Goal: Feedback & Contribution: Contribute content

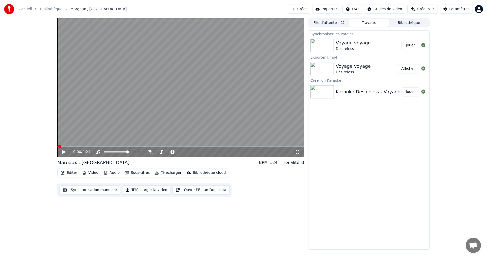
click at [62, 171] on icon "button" at bounding box center [63, 173] width 4 height 4
click at [353, 173] on div "Synchroniser les Paroles Voyage voyage Desireless Jouer Exporter [.mp4] Voyage …" at bounding box center [368, 139] width 121 height 219
click at [318, 24] on button "File d'attente ( 1 )" at bounding box center [329, 22] width 40 height 7
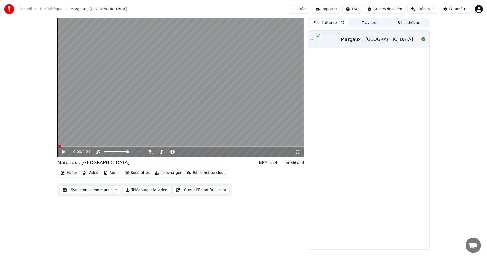
click at [361, 38] on div "Margaux , [GEOGRAPHIC_DATA]" at bounding box center [377, 39] width 72 height 7
click at [65, 152] on icon at bounding box center [63, 151] width 3 height 3
click at [69, 173] on button "Éditer" at bounding box center [69, 172] width 21 height 7
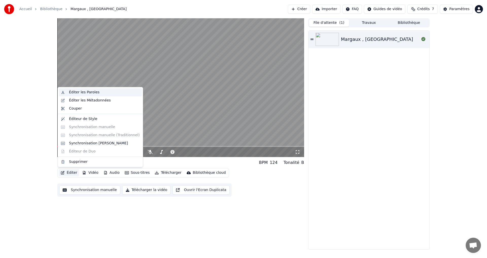
click at [85, 94] on div "Éditer les Paroles" at bounding box center [84, 92] width 30 height 5
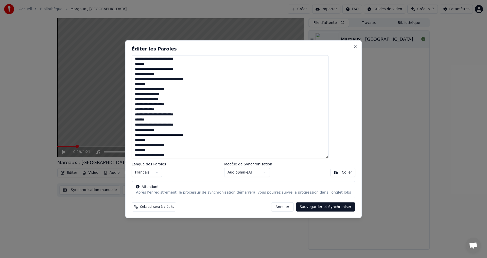
scroll to position [160, 0]
click at [271, 206] on button "Annuler" at bounding box center [282, 206] width 22 height 9
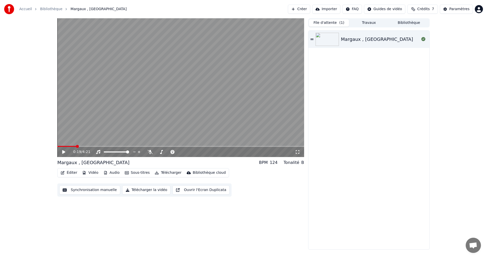
click at [69, 173] on button "Éditer" at bounding box center [69, 172] width 21 height 7
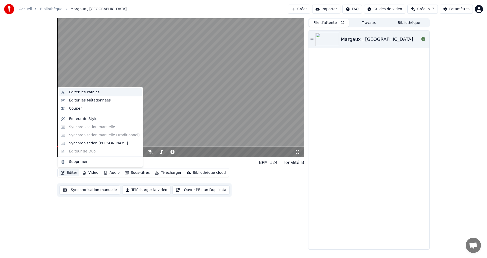
click at [87, 94] on div "Éditer les Paroles" at bounding box center [84, 92] width 30 height 5
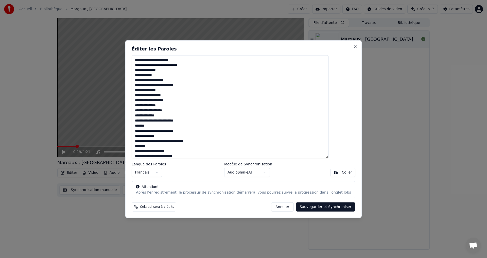
click at [311, 206] on button "Sauvegarder et Synchroniser" at bounding box center [325, 206] width 60 height 9
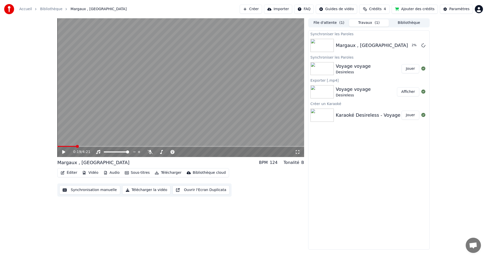
click at [337, 23] on button "File d'attente ( 1 )" at bounding box center [329, 22] width 40 height 7
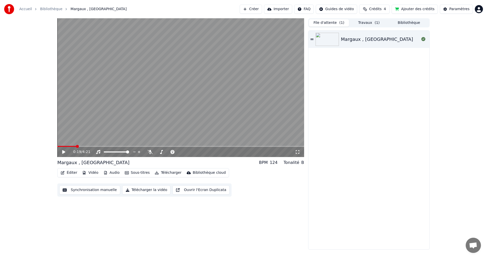
click at [357, 23] on button "Travaux ( 1 )" at bounding box center [369, 22] width 40 height 7
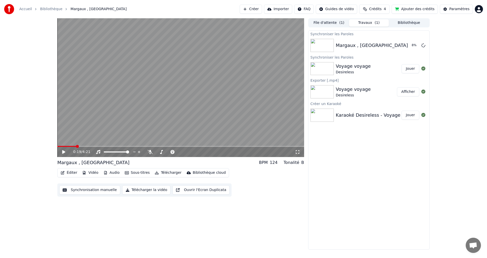
drag, startPoint x: 411, startPoint y: 22, endPoint x: 397, endPoint y: 22, distance: 14.7
click at [411, 22] on button "Bibliothèque" at bounding box center [408, 22] width 40 height 7
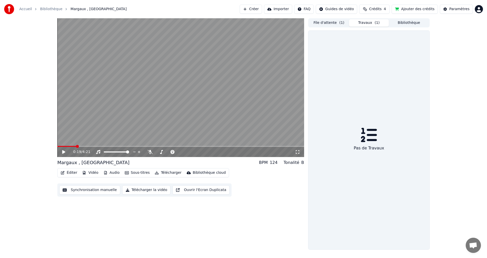
click at [381, 23] on button "Travaux ( 1 )" at bounding box center [369, 22] width 40 height 7
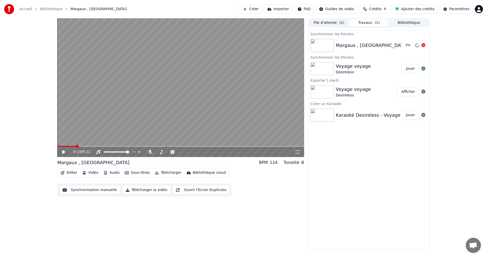
click at [364, 43] on div "Margaux , [GEOGRAPHIC_DATA]" at bounding box center [372, 45] width 72 height 7
click at [63, 145] on span at bounding box center [64, 146] width 3 height 3
click at [57, 145] on span at bounding box center [58, 146] width 3 height 3
click at [65, 172] on button "Éditer" at bounding box center [69, 172] width 21 height 7
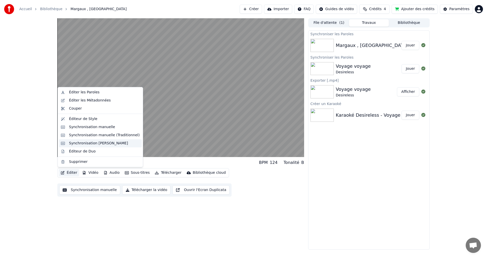
click at [78, 144] on div "Synchronisation [PERSON_NAME]" at bounding box center [98, 143] width 59 height 5
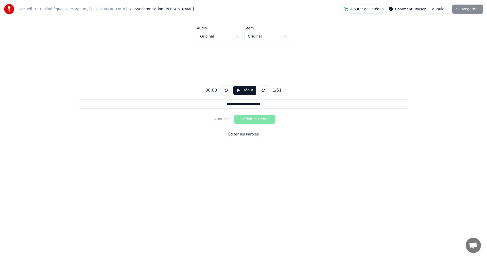
click at [241, 91] on button "Début" at bounding box center [244, 90] width 23 height 9
click at [225, 92] on button at bounding box center [226, 90] width 10 height 10
click at [223, 88] on button at bounding box center [226, 90] width 10 height 10
click at [254, 119] on button "Définir le Début" at bounding box center [254, 119] width 41 height 9
click at [254, 119] on button "Définir la Fin" at bounding box center [254, 119] width 41 height 9
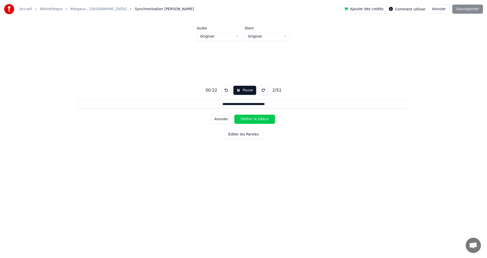
click at [254, 119] on button "Définir le Début" at bounding box center [254, 119] width 41 height 9
click at [254, 119] on button "Définir la Fin" at bounding box center [254, 119] width 41 height 9
click at [254, 119] on button "Définir le Début" at bounding box center [254, 119] width 41 height 9
click at [254, 119] on button "Définir la Fin" at bounding box center [254, 119] width 41 height 9
click at [254, 119] on button "Définir le Début" at bounding box center [254, 119] width 41 height 9
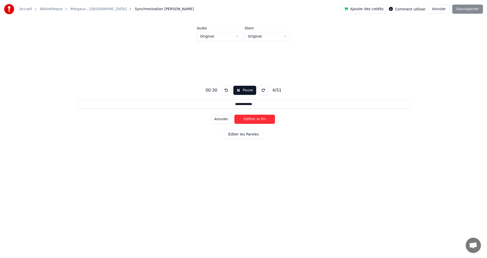
click at [254, 119] on button "Définir la Fin" at bounding box center [254, 119] width 41 height 9
click at [254, 119] on button "Définir le Début" at bounding box center [254, 119] width 41 height 9
click at [255, 119] on button "Définir la Fin" at bounding box center [254, 119] width 41 height 9
click at [255, 119] on button "Définir le Début" at bounding box center [254, 119] width 41 height 9
click at [255, 119] on button "Définir la Fin" at bounding box center [254, 119] width 41 height 9
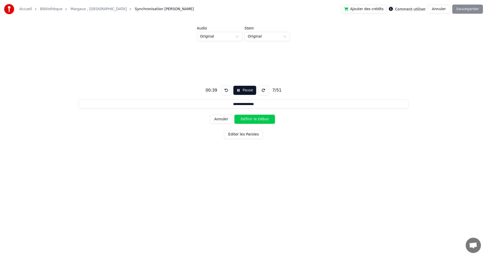
click at [229, 120] on button "Annuler" at bounding box center [221, 119] width 22 height 9
click at [226, 93] on button at bounding box center [226, 90] width 10 height 10
click at [225, 92] on button at bounding box center [226, 90] width 10 height 10
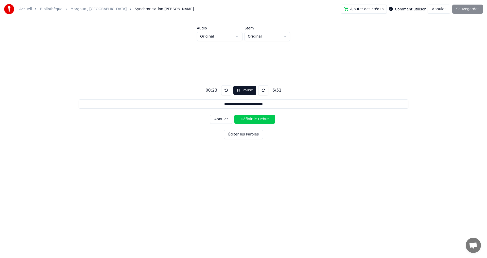
click at [225, 92] on button at bounding box center [226, 90] width 10 height 10
click at [226, 89] on button at bounding box center [226, 90] width 10 height 10
click at [225, 89] on button at bounding box center [226, 90] width 10 height 10
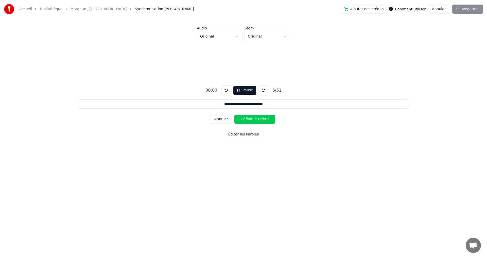
click at [225, 89] on button at bounding box center [226, 90] width 10 height 10
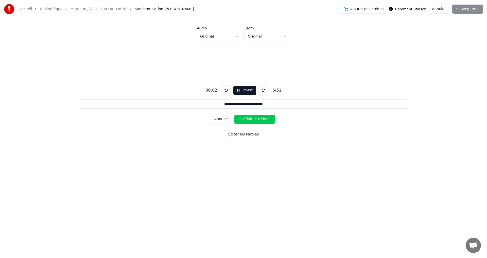
click at [225, 91] on button at bounding box center [226, 90] width 10 height 10
click at [226, 118] on button "Annuler" at bounding box center [221, 119] width 22 height 9
click at [225, 118] on button "Annuler" at bounding box center [221, 119] width 22 height 9
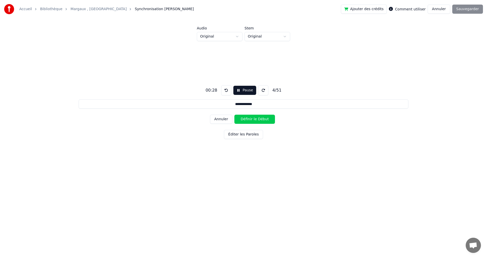
click at [224, 118] on button "Annuler" at bounding box center [221, 119] width 22 height 9
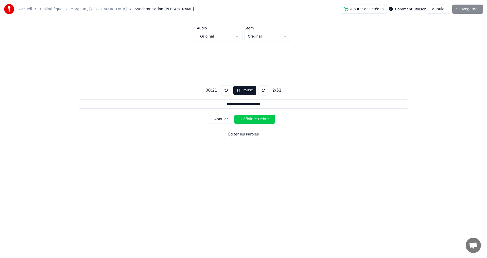
click at [224, 118] on button "Annuler" at bounding box center [221, 119] width 22 height 9
click at [224, 118] on div "Annuler Définir le Début" at bounding box center [243, 119] width 67 height 13
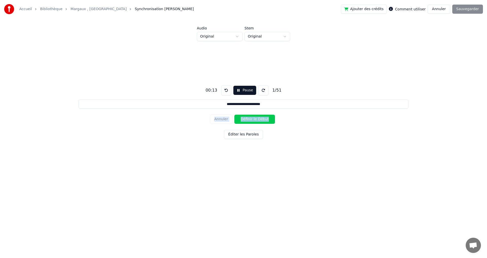
click at [224, 118] on div "Annuler Définir le Début" at bounding box center [243, 119] width 67 height 13
click at [221, 88] on button at bounding box center [226, 90] width 10 height 10
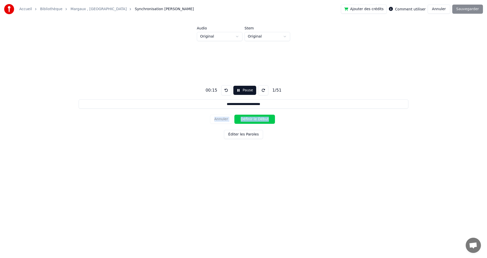
click at [224, 92] on button at bounding box center [226, 90] width 10 height 10
click at [258, 119] on button "Définir le Début" at bounding box center [254, 119] width 41 height 9
click at [258, 119] on button "Définir la Fin" at bounding box center [254, 119] width 41 height 9
click at [257, 119] on button "Définir le Début" at bounding box center [254, 119] width 41 height 9
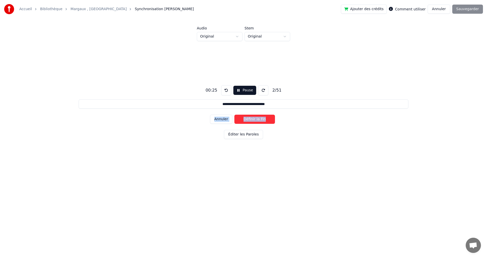
click at [259, 121] on button "Définir la Fin" at bounding box center [254, 119] width 41 height 9
click at [256, 121] on button "Définir le Début" at bounding box center [254, 119] width 41 height 9
click at [258, 121] on button "Définir la Fin" at bounding box center [254, 119] width 41 height 9
click at [258, 121] on button "Définir le Début" at bounding box center [254, 119] width 41 height 9
click at [259, 121] on button "Définir la Fin" at bounding box center [254, 119] width 41 height 9
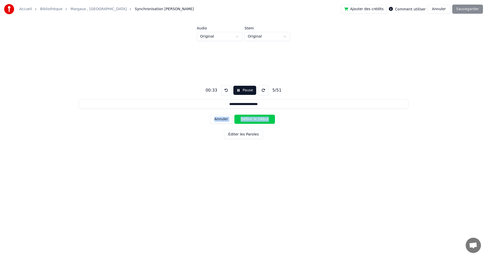
click at [254, 122] on button "Définir le Début" at bounding box center [254, 119] width 41 height 9
click at [255, 122] on button "Définir la Fin" at bounding box center [254, 119] width 41 height 9
click at [255, 122] on button "Définir le Début" at bounding box center [254, 119] width 41 height 9
click at [255, 122] on button "Définir la Fin" at bounding box center [254, 119] width 41 height 9
click at [255, 122] on button "Définir le Début" at bounding box center [254, 119] width 41 height 9
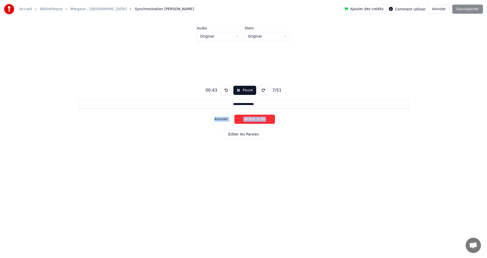
click at [255, 122] on button "Définir la Fin" at bounding box center [254, 119] width 41 height 9
click at [255, 122] on button "Définir le Début" at bounding box center [254, 119] width 41 height 9
click at [255, 122] on button "Définir la Fin" at bounding box center [254, 119] width 41 height 9
click at [254, 122] on button "Définir le Début" at bounding box center [254, 119] width 41 height 9
click at [255, 121] on button "Définir la Fin" at bounding box center [254, 119] width 41 height 9
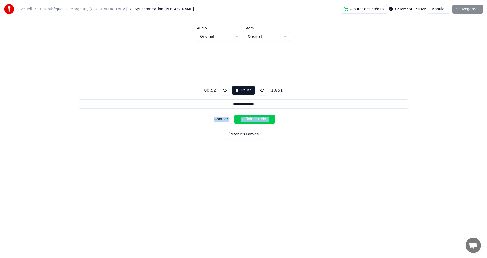
click at [255, 121] on button "Définir le Début" at bounding box center [254, 119] width 41 height 9
click at [255, 121] on button "Définir la Fin" at bounding box center [254, 119] width 41 height 9
click at [255, 121] on button "Définir le Début" at bounding box center [254, 119] width 41 height 9
click at [255, 121] on button "Définir la Fin" at bounding box center [254, 119] width 41 height 9
click at [255, 120] on button "Définir le Début" at bounding box center [254, 119] width 41 height 9
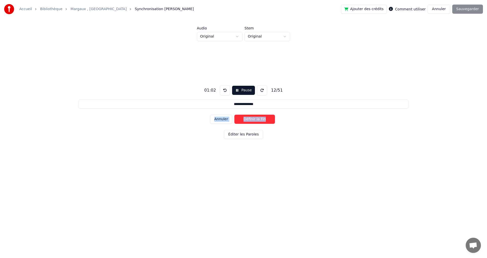
click at [255, 120] on button "Définir la Fin" at bounding box center [254, 119] width 41 height 9
click at [255, 120] on button "Définir le Début" at bounding box center [254, 119] width 41 height 9
click at [255, 120] on button "Définir la Fin" at bounding box center [254, 119] width 41 height 9
click at [255, 120] on button "Définir le Début" at bounding box center [254, 119] width 41 height 9
click at [255, 120] on button "Définir la Fin" at bounding box center [254, 119] width 41 height 9
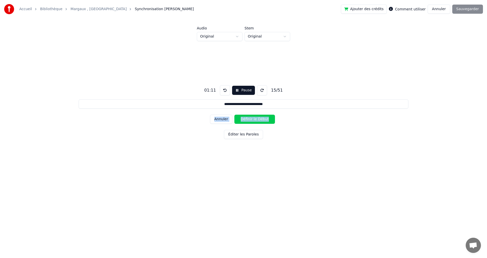
click at [253, 119] on button "Définir le Début" at bounding box center [254, 119] width 41 height 9
click at [253, 119] on button "Définir la Fin" at bounding box center [254, 119] width 41 height 9
click at [253, 119] on button "Définir le Début" at bounding box center [254, 119] width 41 height 9
click at [254, 119] on button "Définir la Fin" at bounding box center [254, 119] width 41 height 9
click at [254, 119] on button "Définir le Début" at bounding box center [254, 119] width 41 height 9
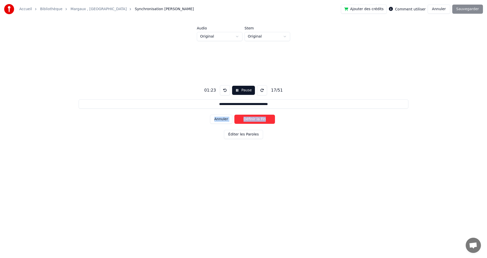
click at [255, 120] on button "Définir la Fin" at bounding box center [254, 119] width 41 height 9
click at [255, 120] on button "Définir le Début" at bounding box center [254, 119] width 41 height 9
click at [256, 120] on button "Définir la Fin" at bounding box center [254, 119] width 41 height 9
click at [256, 120] on button "Définir le Début" at bounding box center [254, 119] width 41 height 9
click at [256, 120] on button "Définir la Fin" at bounding box center [254, 119] width 41 height 9
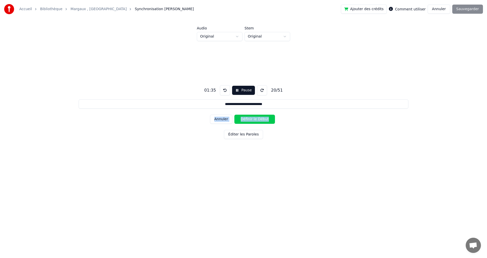
click at [401, 147] on div "**********" at bounding box center [243, 111] width 470 height 140
click at [254, 118] on button "Définir le Début" at bounding box center [254, 119] width 41 height 9
click at [255, 118] on button "Définir la Fin" at bounding box center [254, 119] width 41 height 9
click at [255, 118] on button "Définir le Début" at bounding box center [254, 119] width 41 height 9
click at [256, 118] on button "Définir la Fin" at bounding box center [254, 119] width 41 height 9
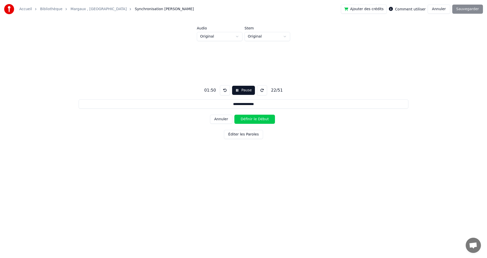
click at [256, 118] on button "Définir le Début" at bounding box center [254, 119] width 41 height 9
click at [257, 119] on button "Définir la Fin" at bounding box center [254, 119] width 41 height 9
click at [257, 119] on button "Définir le Début" at bounding box center [254, 119] width 41 height 9
click at [257, 119] on button "Définir la Fin" at bounding box center [254, 119] width 41 height 9
click at [257, 119] on button "Définir le Début" at bounding box center [254, 119] width 41 height 9
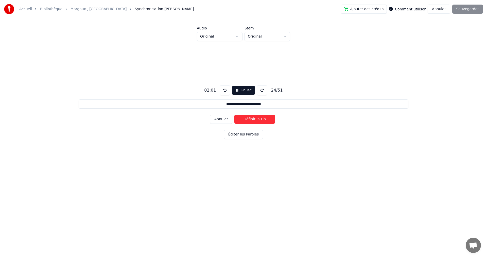
click at [258, 119] on button "Définir la Fin" at bounding box center [254, 119] width 41 height 9
click at [258, 119] on button "Définir le Début" at bounding box center [254, 119] width 41 height 9
click at [258, 120] on button "Définir la Fin" at bounding box center [254, 119] width 41 height 9
click at [258, 119] on button "Définir le Début" at bounding box center [254, 119] width 41 height 9
click at [258, 119] on button "Définir la Fin" at bounding box center [254, 119] width 41 height 9
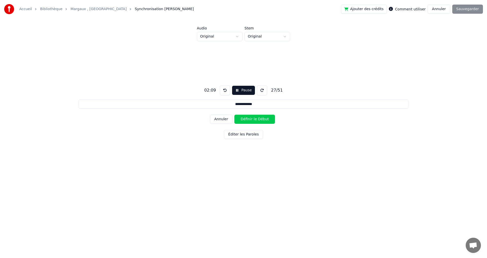
click at [257, 120] on button "Définir le Début" at bounding box center [254, 119] width 41 height 9
click at [258, 119] on button "Définir la Fin" at bounding box center [254, 119] width 41 height 9
click at [258, 119] on button "Définir le Début" at bounding box center [254, 119] width 41 height 9
click at [258, 119] on button "Définir la Fin" at bounding box center [254, 119] width 41 height 9
click at [258, 119] on button "Définir le Début" at bounding box center [254, 119] width 41 height 9
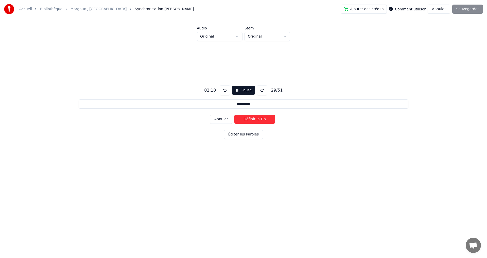
click at [258, 119] on button "Définir la Fin" at bounding box center [254, 119] width 41 height 9
click at [261, 119] on button "Définir le Début" at bounding box center [254, 119] width 41 height 9
click at [261, 119] on button "Définir la Fin" at bounding box center [254, 119] width 41 height 9
click at [261, 119] on button "Définir le Début" at bounding box center [254, 119] width 41 height 9
click at [261, 119] on button "Définir la Fin" at bounding box center [254, 119] width 41 height 9
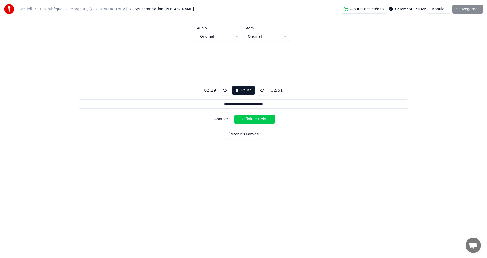
click at [261, 119] on button "Définir le Début" at bounding box center [254, 119] width 41 height 9
click at [261, 119] on button "Définir la Fin" at bounding box center [254, 119] width 41 height 9
click at [261, 119] on button "Définir le Début" at bounding box center [254, 119] width 41 height 9
click at [261, 119] on button "Définir la Fin" at bounding box center [254, 119] width 41 height 9
click at [261, 119] on button "Définir le Début" at bounding box center [254, 119] width 41 height 9
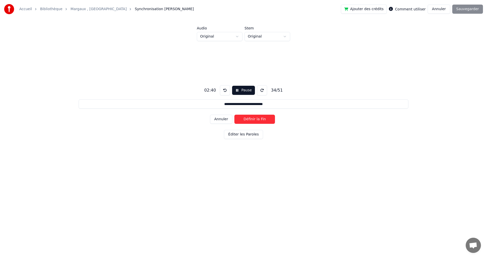
click at [261, 120] on button "Définir la Fin" at bounding box center [254, 119] width 41 height 9
click at [261, 119] on button "Définir le Début" at bounding box center [254, 119] width 41 height 9
click at [261, 120] on button "Définir la Fin" at bounding box center [254, 119] width 41 height 9
click at [261, 119] on button "Définir le Début" at bounding box center [254, 119] width 41 height 9
click at [262, 119] on button "Définir la Fin" at bounding box center [254, 119] width 41 height 9
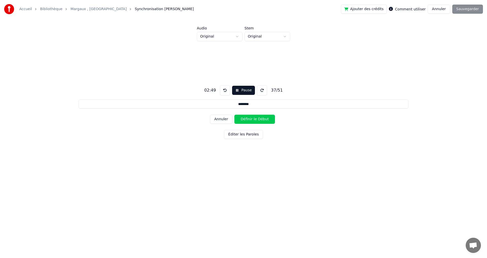
click at [262, 119] on button "Définir le Début" at bounding box center [254, 119] width 41 height 9
click at [261, 119] on button "Définir la Fin" at bounding box center [254, 119] width 41 height 9
click at [260, 118] on button "Définir le Début" at bounding box center [254, 119] width 41 height 9
click at [258, 119] on button "Définir la Fin" at bounding box center [254, 119] width 41 height 9
click at [257, 118] on button "Définir le Début" at bounding box center [254, 119] width 41 height 9
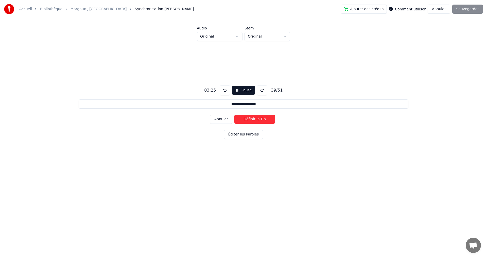
click at [257, 119] on button "Définir la Fin" at bounding box center [254, 119] width 41 height 9
click at [257, 120] on button "Définir le Début" at bounding box center [254, 119] width 41 height 9
click at [259, 120] on button "Définir la Fin" at bounding box center [254, 119] width 41 height 9
click at [259, 120] on button "Définir le Début" at bounding box center [254, 119] width 41 height 9
click at [261, 121] on button "Définir la Fin" at bounding box center [254, 119] width 41 height 9
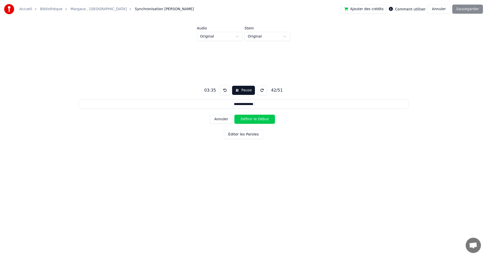
click at [262, 121] on button "Définir le Début" at bounding box center [254, 119] width 41 height 9
click at [262, 120] on button "Définir la Fin" at bounding box center [254, 119] width 41 height 9
click at [262, 120] on button "Définir le Début" at bounding box center [254, 119] width 41 height 9
click at [262, 118] on button "Définir la Fin" at bounding box center [254, 119] width 41 height 9
click at [261, 119] on button "Définir le Début" at bounding box center [254, 119] width 41 height 9
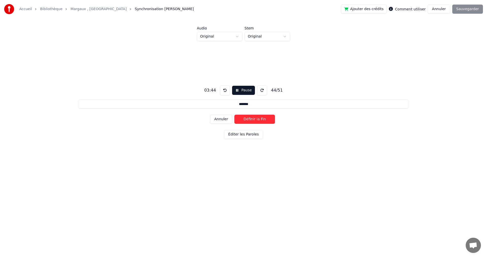
click at [261, 119] on button "Définir la Fin" at bounding box center [254, 119] width 41 height 9
click at [261, 118] on button "Définir le Début" at bounding box center [254, 119] width 41 height 9
click at [262, 118] on button "Définir la Fin" at bounding box center [254, 119] width 41 height 9
click at [261, 118] on button "Définir le Début" at bounding box center [254, 119] width 41 height 9
click at [261, 119] on button "Définir la Fin" at bounding box center [254, 119] width 41 height 9
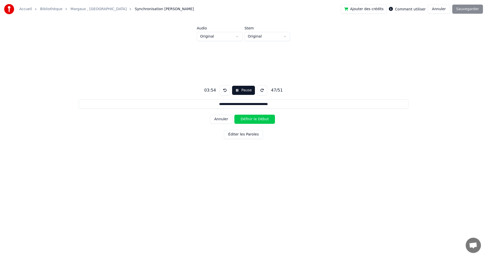
click at [262, 119] on button "Définir le Début" at bounding box center [254, 119] width 41 height 9
click at [263, 118] on button "Définir la Fin" at bounding box center [254, 119] width 41 height 9
click at [263, 119] on button "Définir le Début" at bounding box center [254, 119] width 41 height 9
click at [263, 120] on button "Définir la Fin" at bounding box center [254, 119] width 41 height 9
click at [263, 119] on button "Définir le Début" at bounding box center [254, 119] width 41 height 9
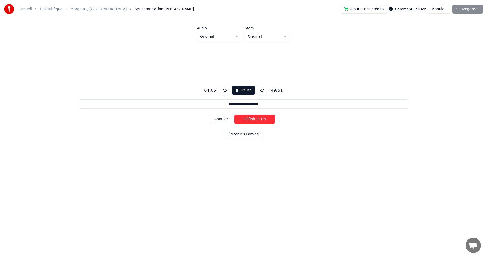
click at [263, 119] on button "Définir la Fin" at bounding box center [254, 119] width 41 height 9
click at [263, 118] on button "Définir le Début" at bounding box center [254, 119] width 41 height 9
click at [263, 118] on button "Définir la Fin" at bounding box center [254, 119] width 41 height 9
type input "**********"
click at [263, 119] on button "Définir le Début" at bounding box center [254, 119] width 41 height 9
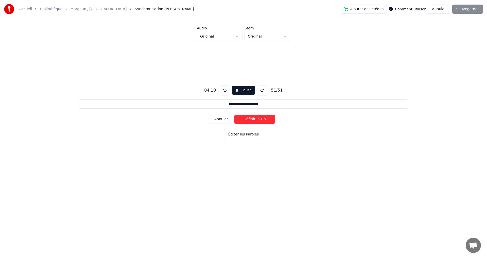
click at [263, 120] on button "Définir la Fin" at bounding box center [254, 119] width 41 height 9
click at [467, 10] on button "Sauvegarder" at bounding box center [467, 9] width 31 height 9
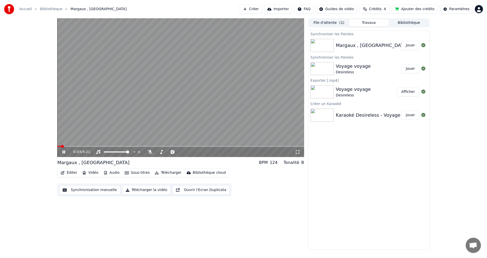
click at [96, 126] on video at bounding box center [180, 87] width 247 height 139
click at [65, 75] on video at bounding box center [180, 87] width 247 height 139
click at [61, 145] on video at bounding box center [180, 87] width 247 height 139
click at [60, 146] on span at bounding box center [58, 146] width 3 height 1
click at [63, 151] on icon at bounding box center [63, 152] width 3 height 4
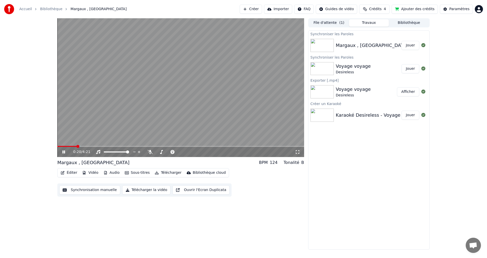
click at [124, 132] on video at bounding box center [180, 87] width 247 height 139
click at [75, 146] on span at bounding box center [66, 146] width 18 height 1
click at [74, 146] on span at bounding box center [66, 146] width 18 height 1
click at [72, 146] on span at bounding box center [65, 146] width 17 height 1
click at [62, 154] on icon at bounding box center [67, 152] width 12 height 4
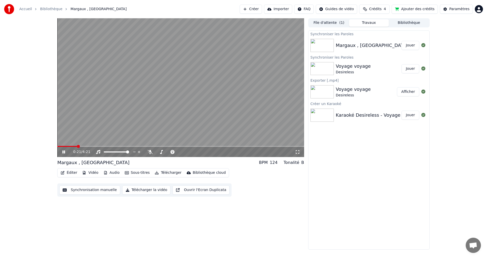
click at [124, 104] on video at bounding box center [180, 87] width 247 height 139
click at [129, 121] on video at bounding box center [180, 87] width 247 height 139
click at [68, 146] on span at bounding box center [70, 146] width 26 height 1
click at [66, 146] on span at bounding box center [61, 146] width 8 height 1
click at [107, 86] on video at bounding box center [180, 87] width 247 height 139
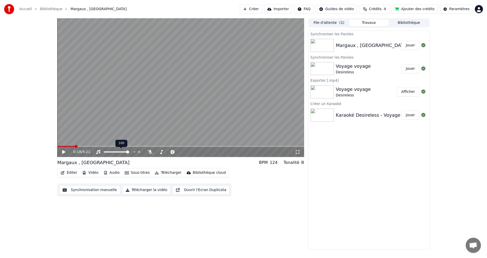
click at [125, 99] on video at bounding box center [180, 87] width 247 height 139
click at [64, 145] on video at bounding box center [180, 87] width 247 height 139
click at [61, 146] on span at bounding box center [66, 146] width 18 height 1
click at [63, 153] on icon at bounding box center [63, 152] width 3 height 4
click at [149, 107] on video at bounding box center [180, 87] width 247 height 139
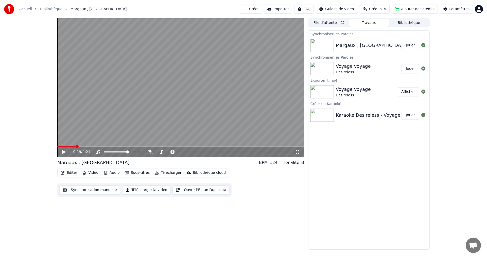
click at [74, 147] on div "0:19 / 4:21" at bounding box center [180, 152] width 247 height 10
click at [74, 146] on span at bounding box center [65, 146] width 17 height 1
click at [150, 101] on video at bounding box center [180, 87] width 247 height 139
click at [91, 127] on video at bounding box center [180, 87] width 247 height 139
click at [68, 147] on span at bounding box center [67, 146] width 20 height 1
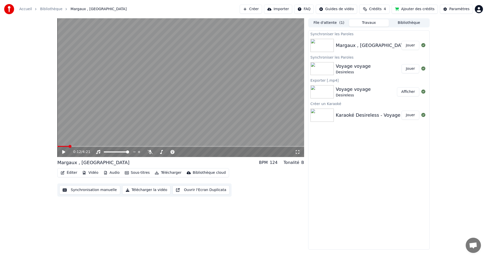
click at [67, 145] on video at bounding box center [180, 87] width 247 height 139
click at [66, 145] on video at bounding box center [180, 87] width 247 height 139
click at [64, 146] on span at bounding box center [63, 146] width 12 height 1
click at [64, 152] on icon at bounding box center [63, 152] width 3 height 4
click at [69, 146] on span at bounding box center [66, 146] width 18 height 1
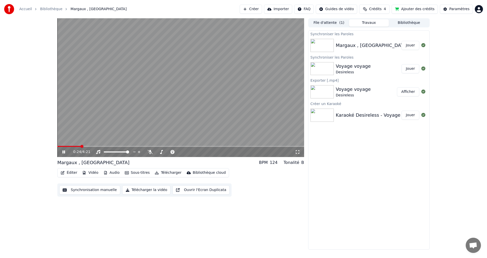
click at [64, 145] on video at bounding box center [180, 87] width 247 height 139
click at [63, 145] on video at bounding box center [180, 87] width 247 height 139
click at [60, 145] on video at bounding box center [180, 87] width 247 height 139
click at [58, 146] on span at bounding box center [57, 146] width 1 height 1
click at [186, 95] on video at bounding box center [180, 87] width 247 height 139
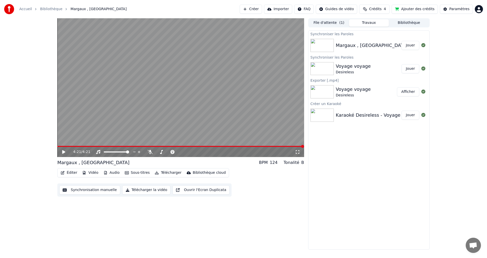
click at [142, 190] on button "Télécharger la vidéo" at bounding box center [146, 189] width 48 height 9
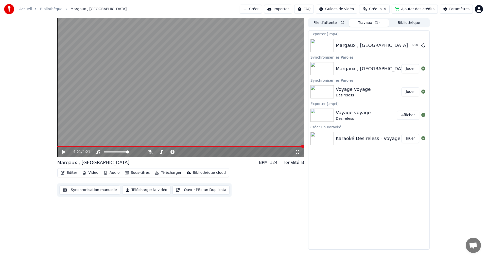
click at [12, 129] on div "4:21 / 4:21 Margaux , Margaux BPM 124 Tonalité B Éditer Vidéo Audio Sous-titres…" at bounding box center [243, 133] width 487 height 231
